Goal: Transaction & Acquisition: Purchase product/service

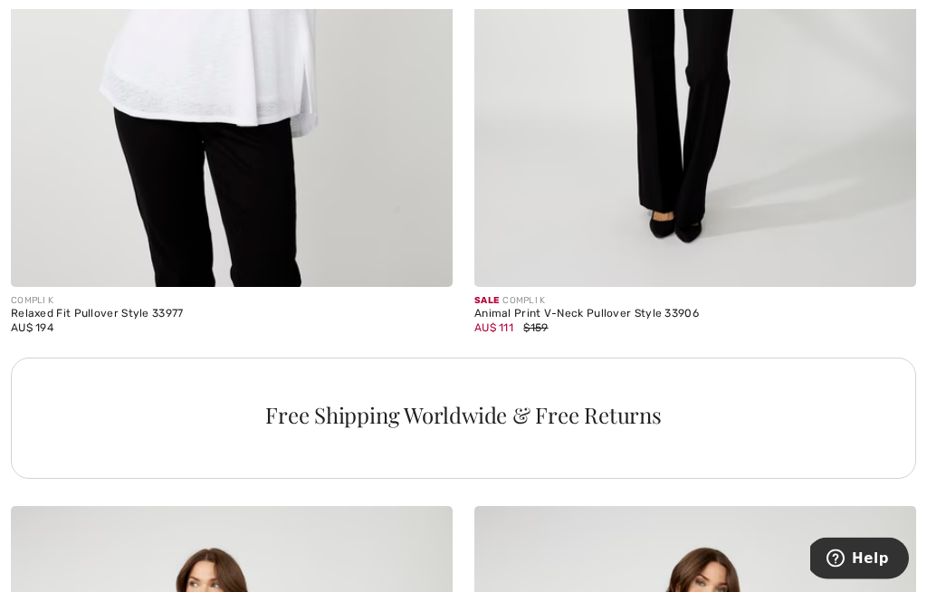
scroll to position [9110, 0]
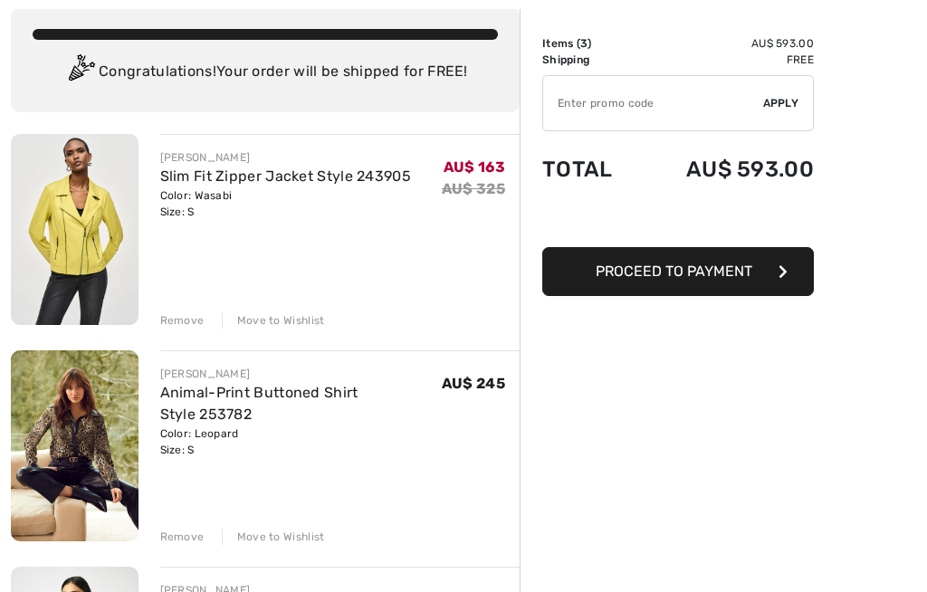
scroll to position [103, 0]
click at [107, 205] on img at bounding box center [75, 229] width 128 height 191
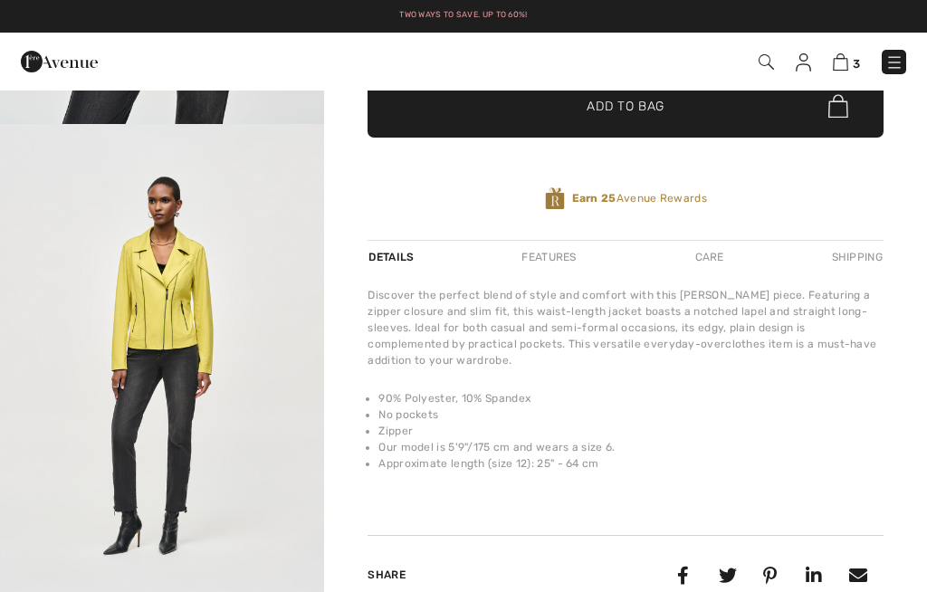
checkbox input "true"
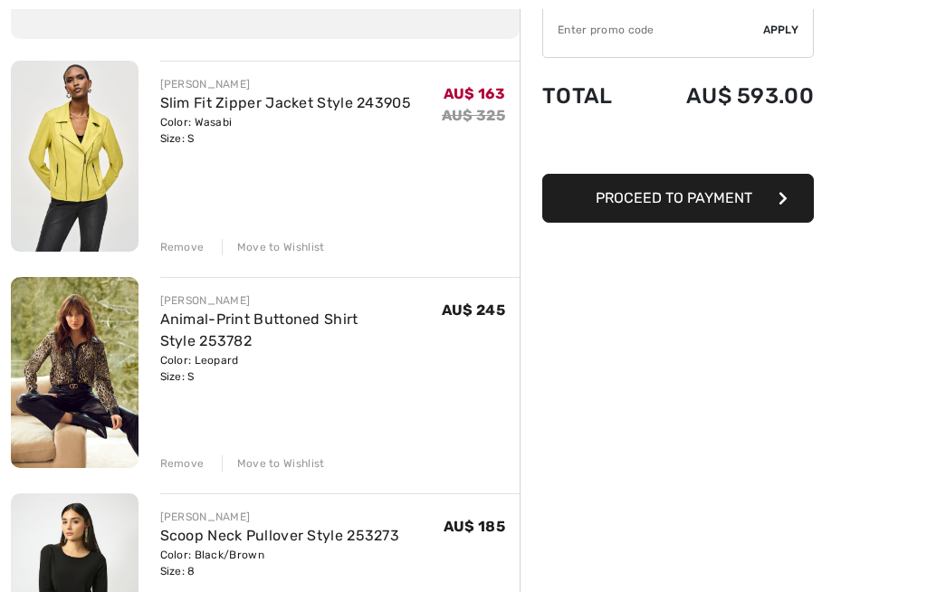
scroll to position [177, 0]
click at [188, 247] on div "Remove" at bounding box center [182, 247] width 44 height 16
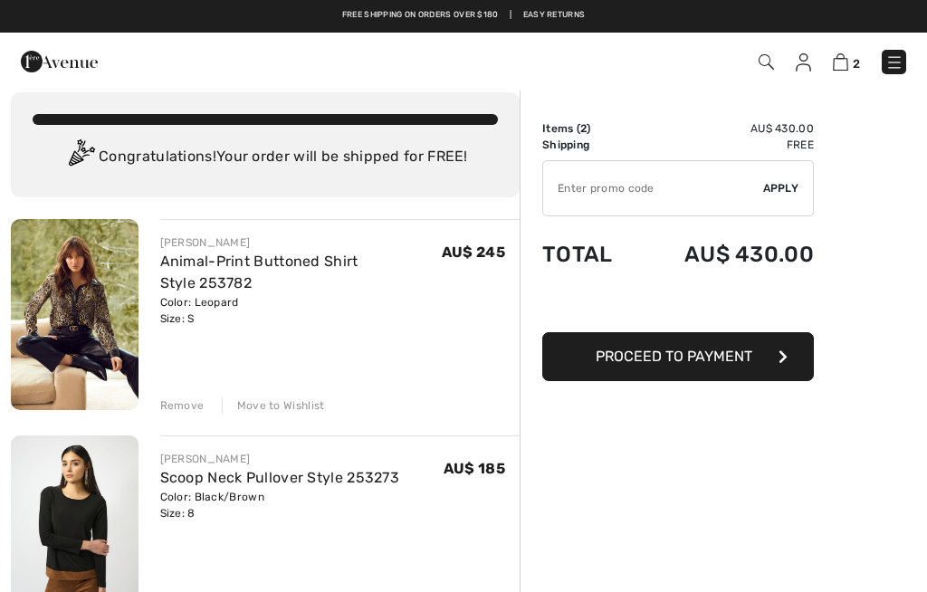
scroll to position [0, 0]
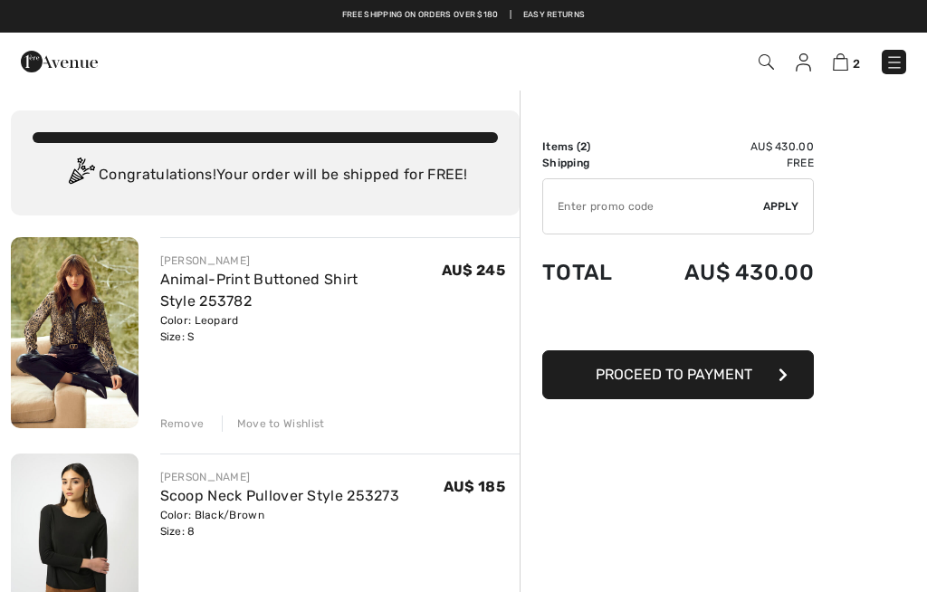
click at [908, 145] on div "Order Summary Details Items ( 2 ) AU$ 430.00 Promo code AU$ 0.00 Shipping Free …" at bounding box center [723, 592] width 407 height 1006
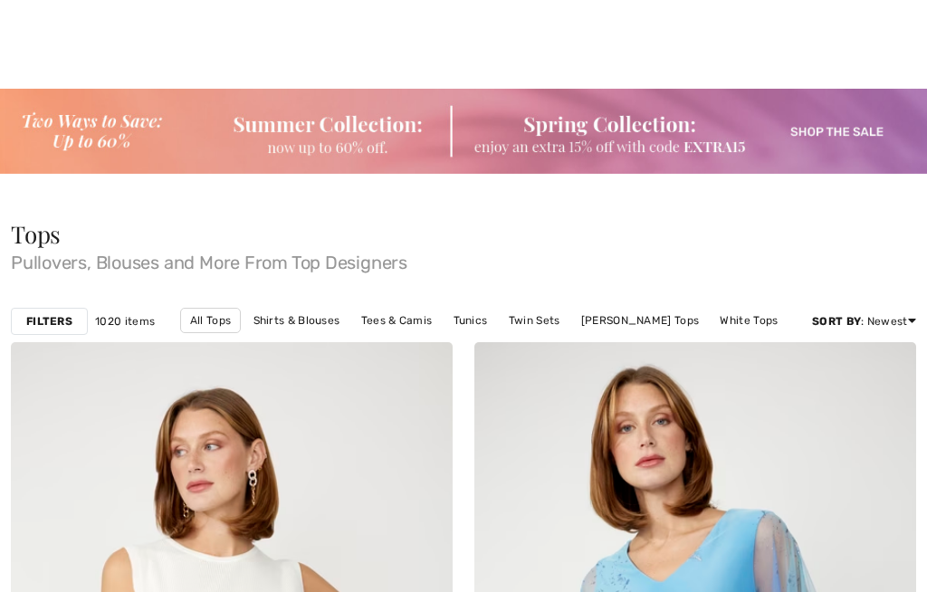
checkbox input "true"
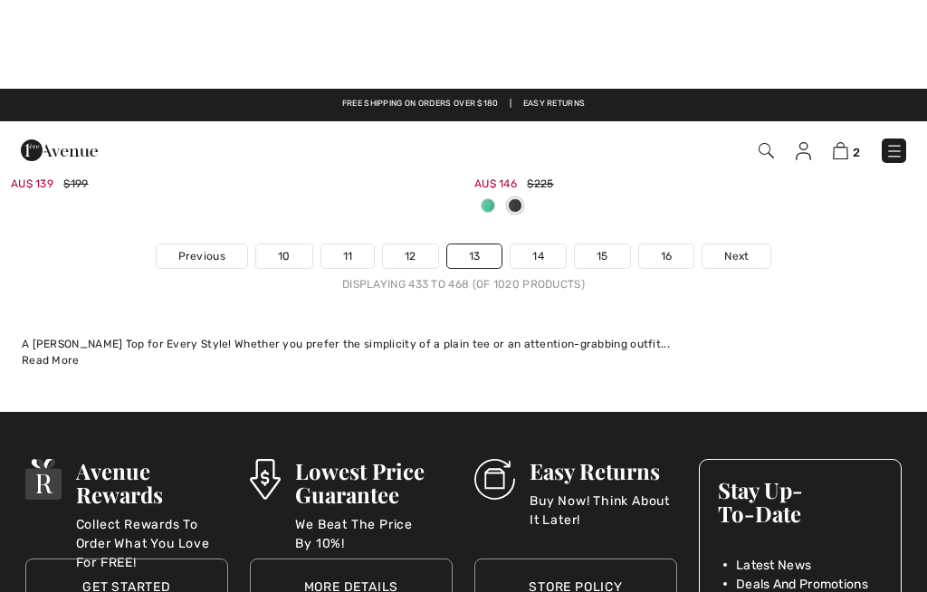
scroll to position [13727, 0]
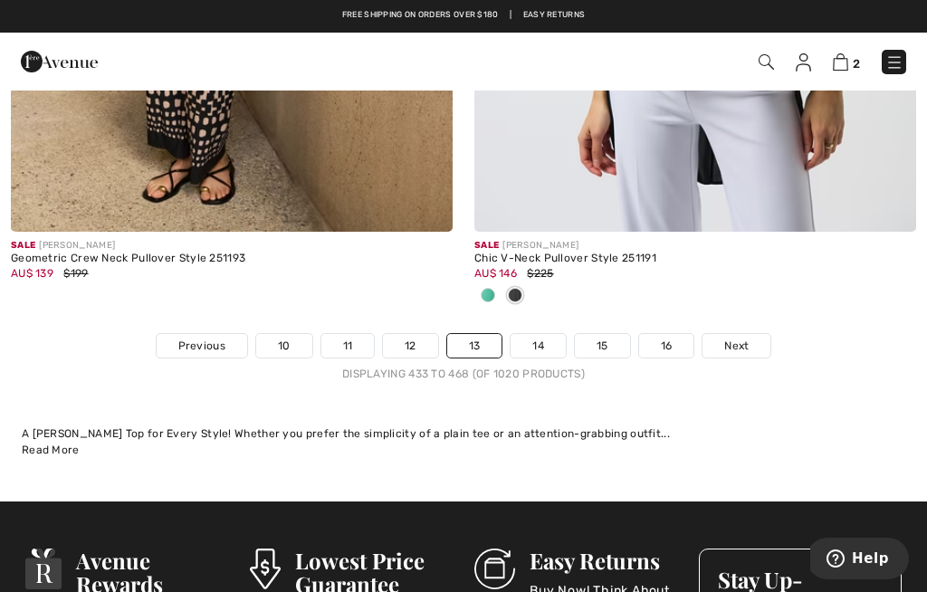
click at [548, 334] on link "14" at bounding box center [538, 346] width 55 height 24
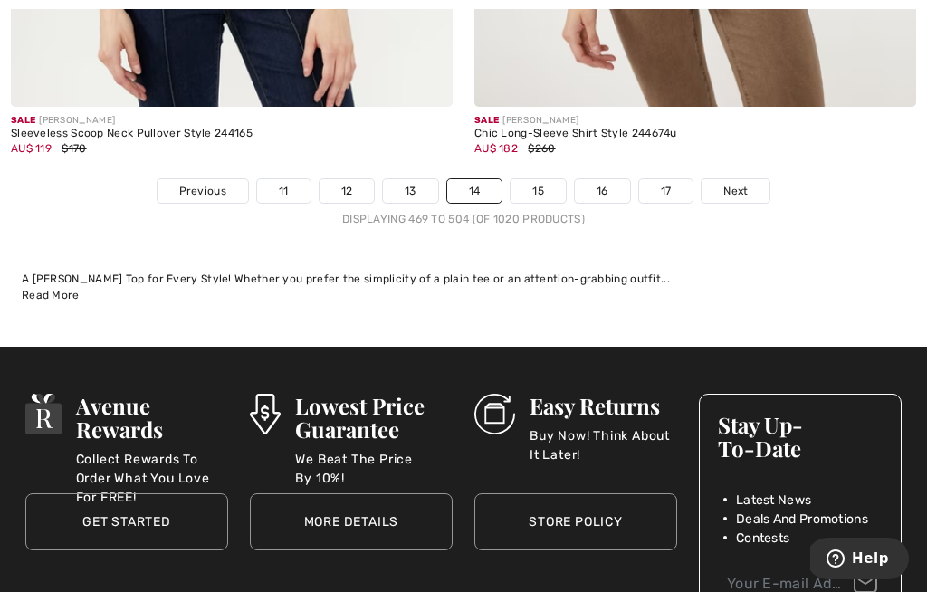
scroll to position [13895, 0]
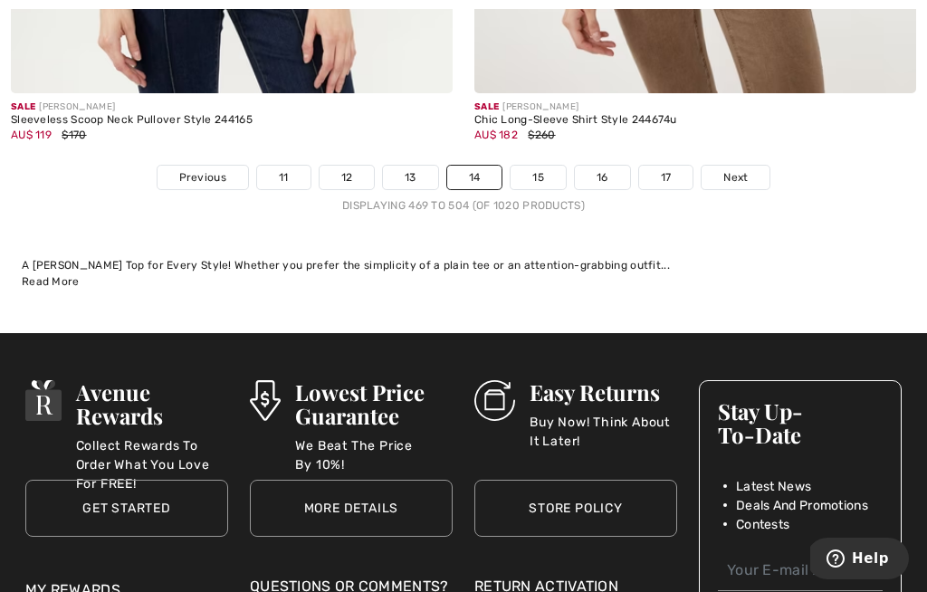
click at [549, 167] on link "15" at bounding box center [538, 178] width 55 height 24
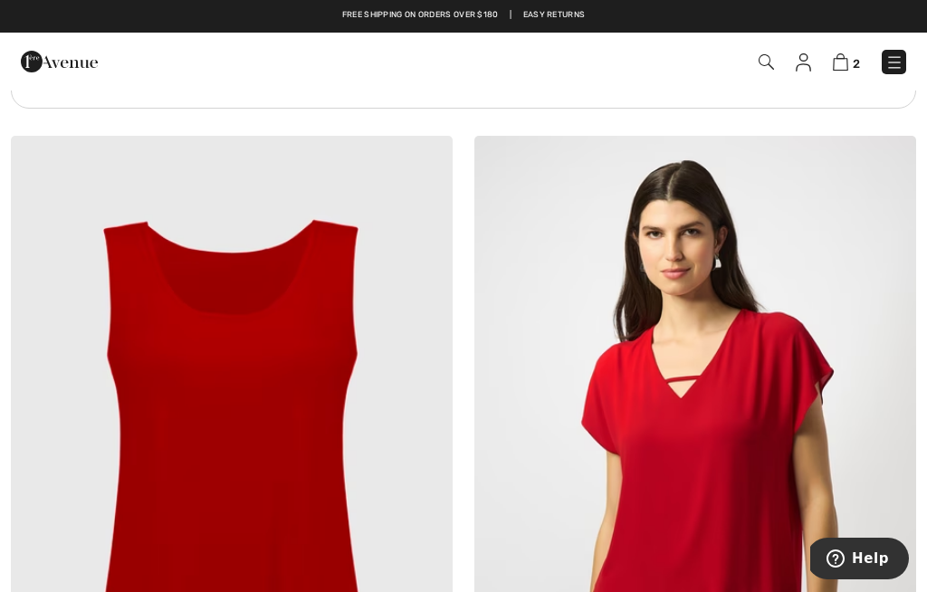
scroll to position [9607, 0]
